Goal: Task Accomplishment & Management: Manage account settings

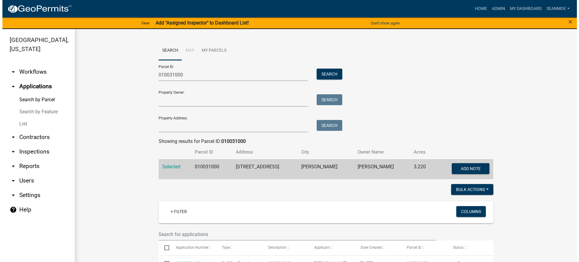
scroll to position [172, 0]
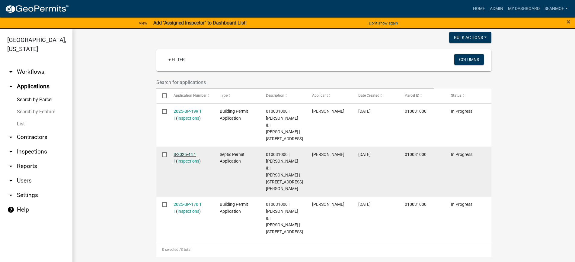
click at [183, 152] on link "S-2025-44 1 1" at bounding box center [184, 158] width 23 height 12
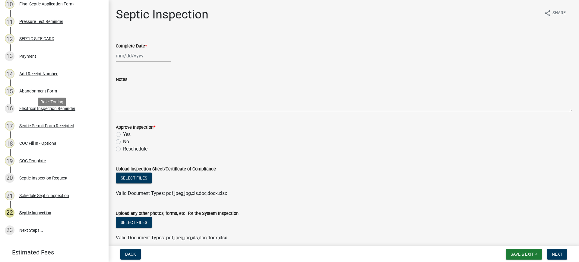
scroll to position [241, 0]
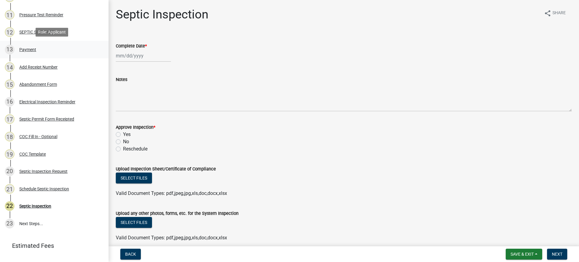
click at [31, 47] on div "Payment" at bounding box center [27, 49] width 17 height 4
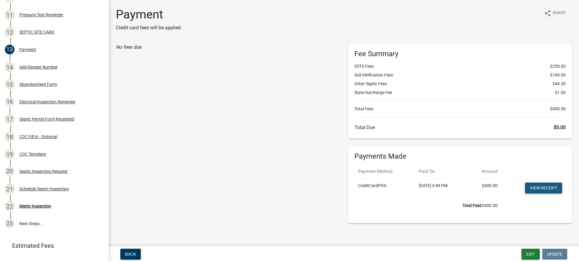
click at [535, 186] on link "View receipt" at bounding box center [543, 187] width 37 height 11
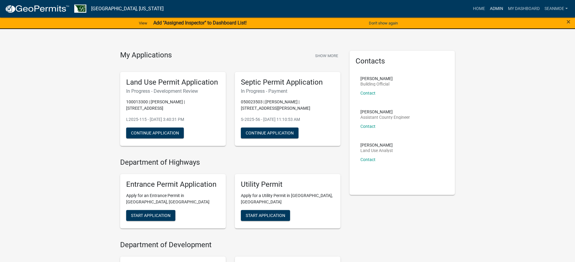
click at [494, 7] on link "Admin" at bounding box center [496, 8] width 18 height 11
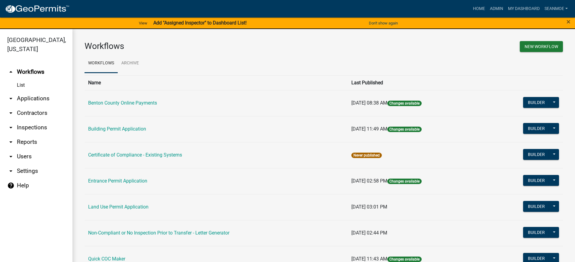
click at [27, 98] on link "arrow_drop_down Applications" at bounding box center [36, 98] width 72 height 14
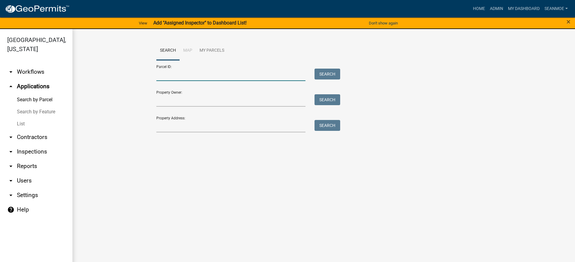
click at [172, 78] on input "Parcel ID:" at bounding box center [230, 74] width 149 height 12
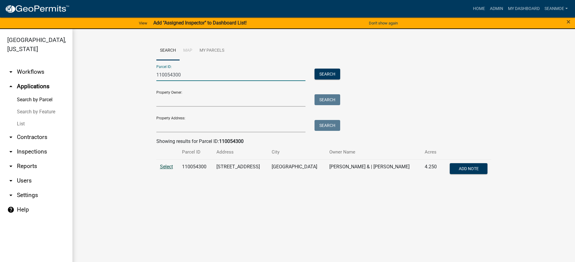
type input "110054300"
click at [167, 166] on span "Select" at bounding box center [166, 167] width 13 height 6
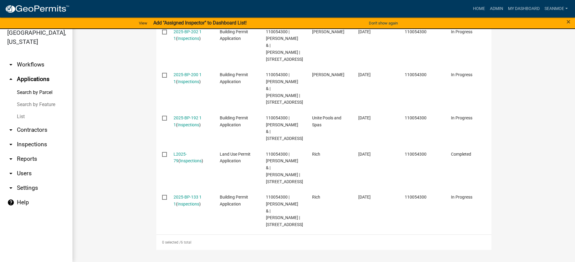
scroll to position [345, 0]
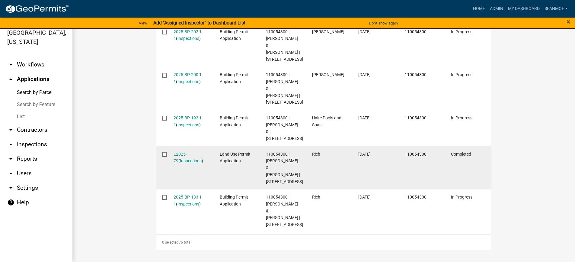
click at [190, 151] on div "L2025-79 ( Inspections )" at bounding box center [190, 158] width 35 height 14
click at [185, 151] on link "L2025-79" at bounding box center [179, 157] width 13 height 12
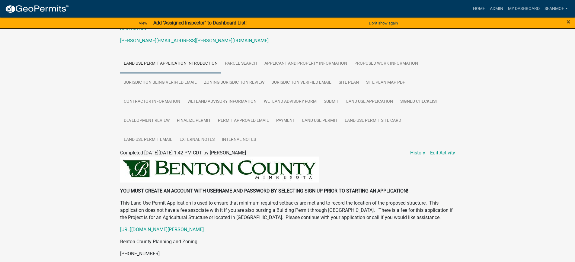
scroll to position [91, 0]
click at [319, 119] on link "Land Use Permit" at bounding box center [319, 120] width 43 height 19
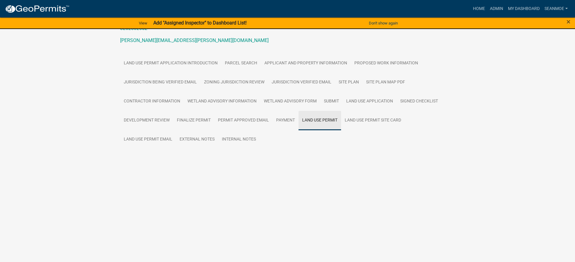
scroll to position [16, 0]
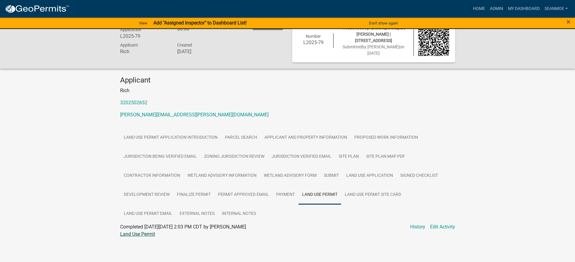
click at [148, 233] on link "Land Use Permit" at bounding box center [137, 234] width 35 height 6
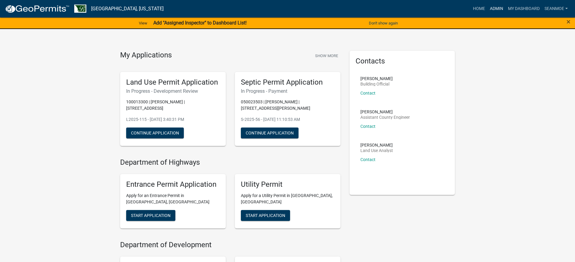
click at [493, 8] on link "Admin" at bounding box center [496, 8] width 18 height 11
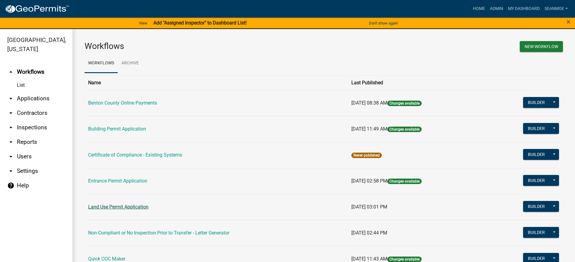
click at [130, 206] on link "Land Use Permit Application" at bounding box center [118, 207] width 60 height 6
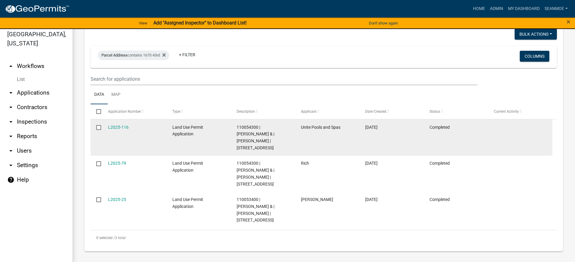
scroll to position [7, 0]
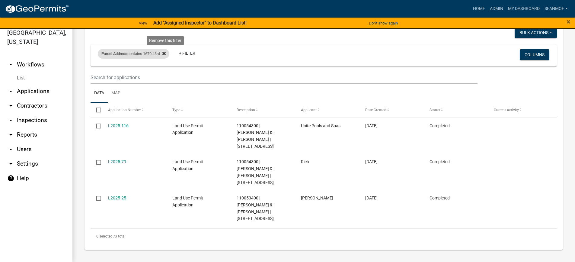
click at [165, 52] on fa-icon at bounding box center [163, 54] width 6 height 10
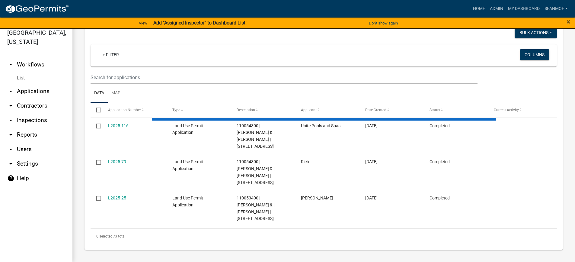
select select "3: 100"
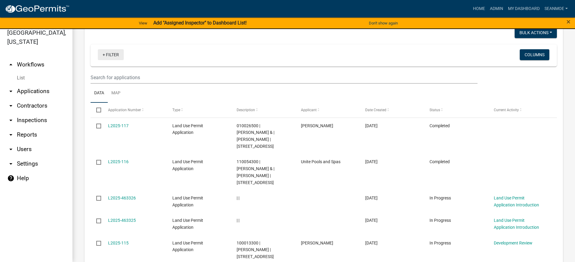
click at [103, 55] on link "+ Filter" at bounding box center [111, 54] width 26 height 11
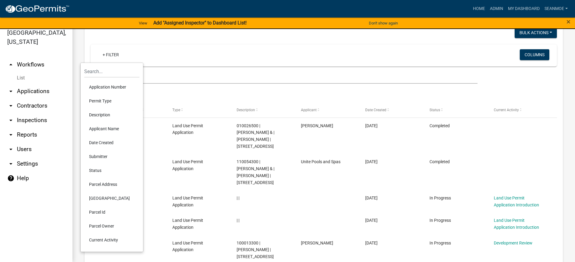
click at [114, 87] on li "Application Number" at bounding box center [111, 87] width 55 height 14
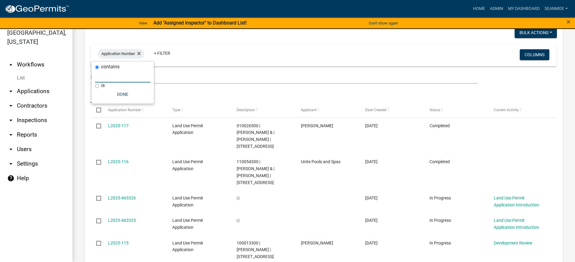
click at [117, 77] on input "text" at bounding box center [122, 76] width 55 height 12
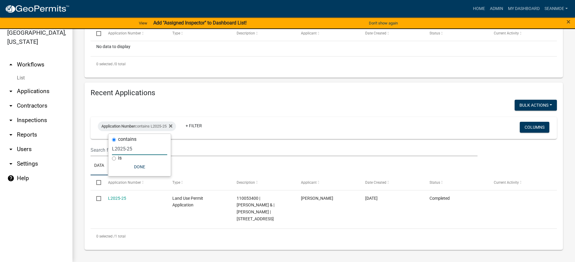
scroll to position [162, 0]
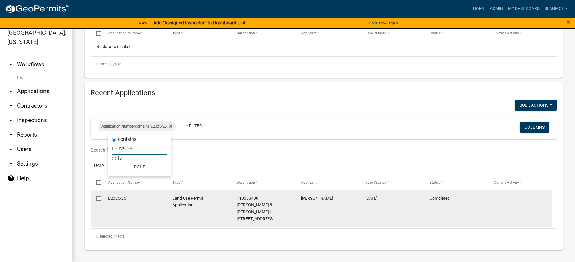
type input "L2025-25"
click at [114, 196] on link "L2025-25" at bounding box center [117, 198] width 18 height 5
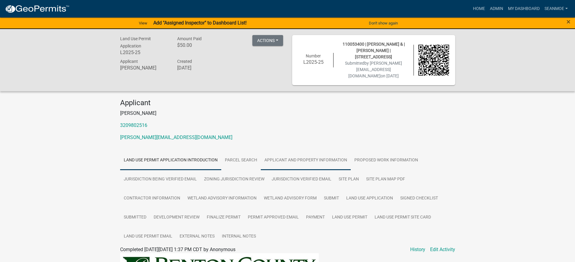
click at [309, 154] on link "Applicant and Property Information" at bounding box center [306, 160] width 90 height 19
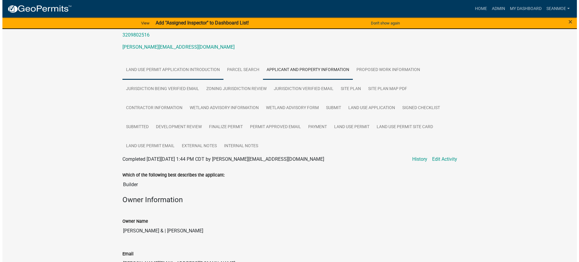
scroll to position [91, 0]
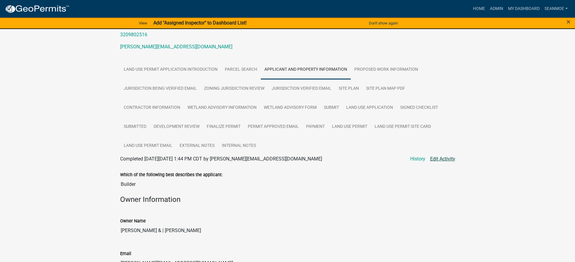
click at [445, 155] on link "Edit Activity" at bounding box center [442, 158] width 25 height 7
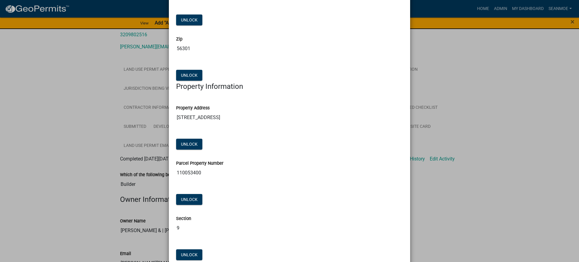
scroll to position [417, 0]
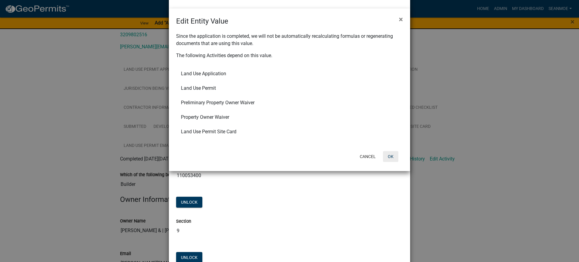
click at [394, 157] on button "OK" at bounding box center [390, 156] width 15 height 11
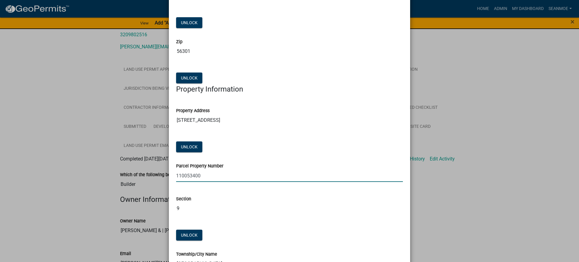
click at [192, 175] on input "110053400" at bounding box center [289, 175] width 227 height 12
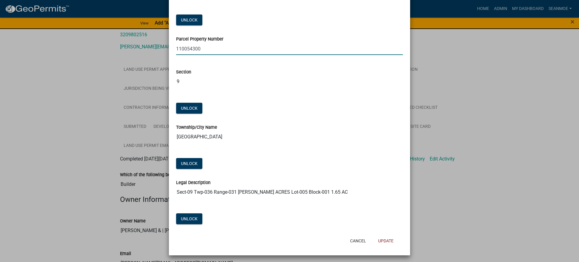
scroll to position [545, 0]
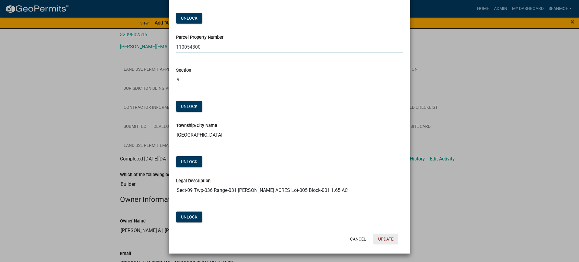
type input "110054300"
click at [384, 238] on button "Update" at bounding box center [386, 238] width 25 height 11
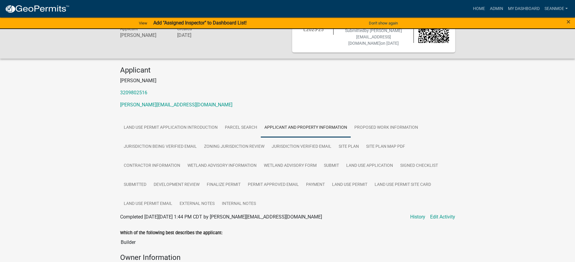
scroll to position [0, 0]
